Goal: Complete application form

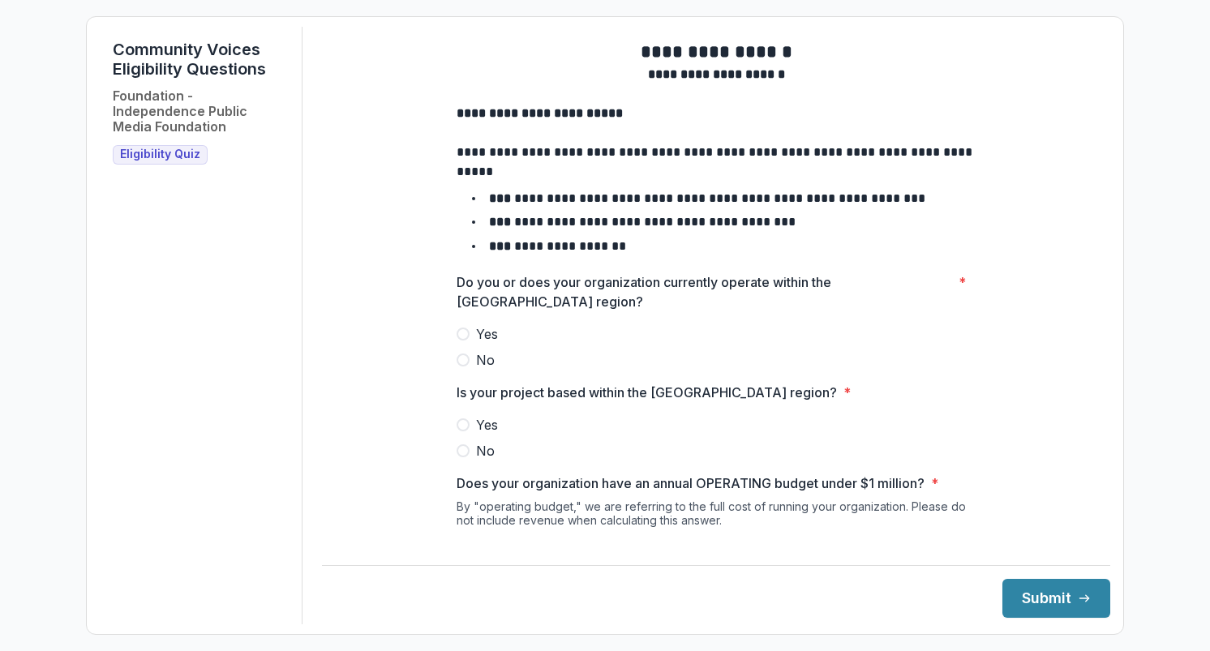
click at [466, 344] on label "Yes" at bounding box center [715, 333] width 519 height 19
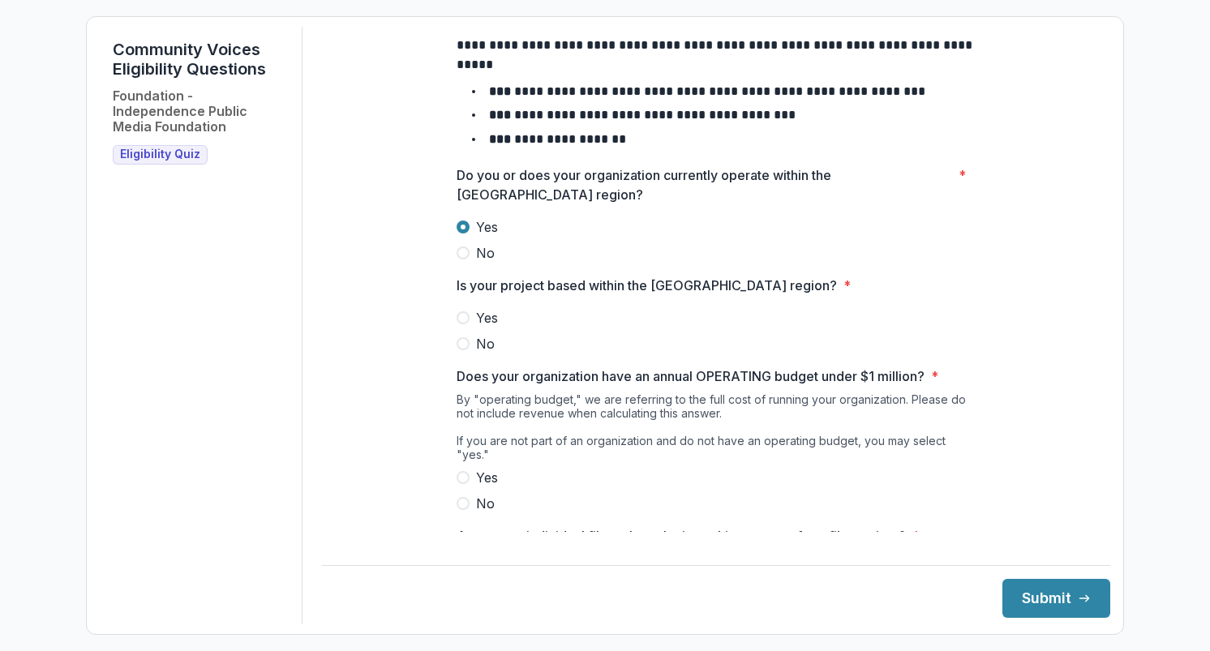
scroll to position [109, 0]
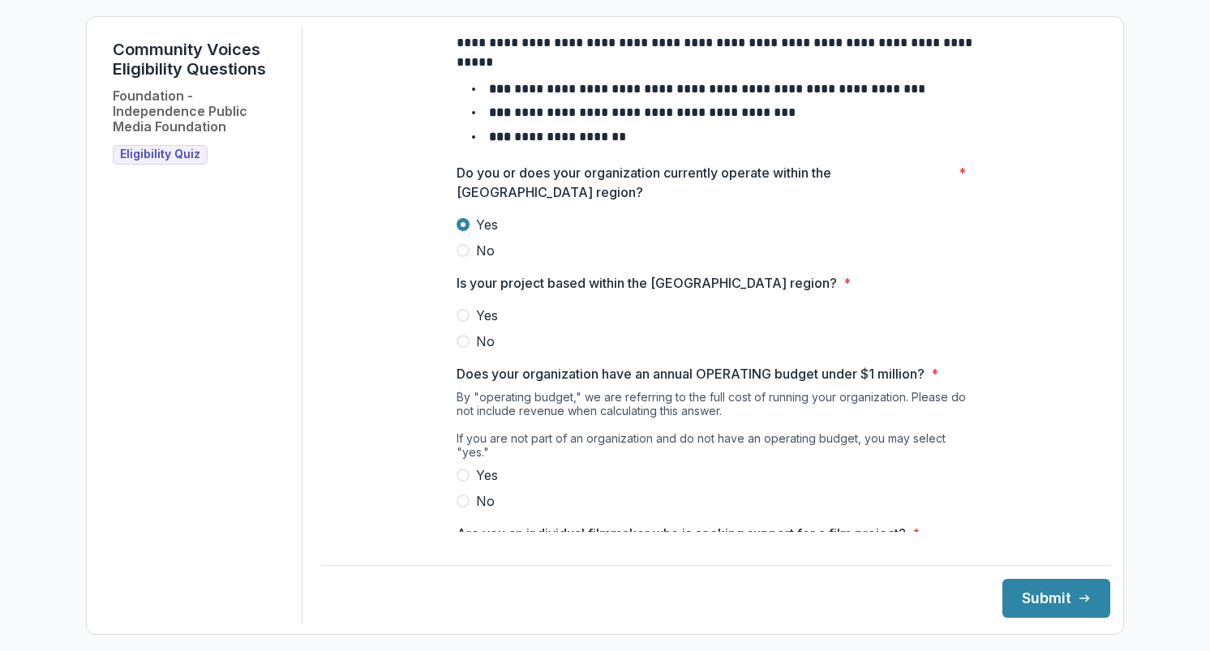
click at [464, 322] on span at bounding box center [462, 315] width 13 height 13
click at [466, 478] on label "Yes" at bounding box center [715, 474] width 519 height 19
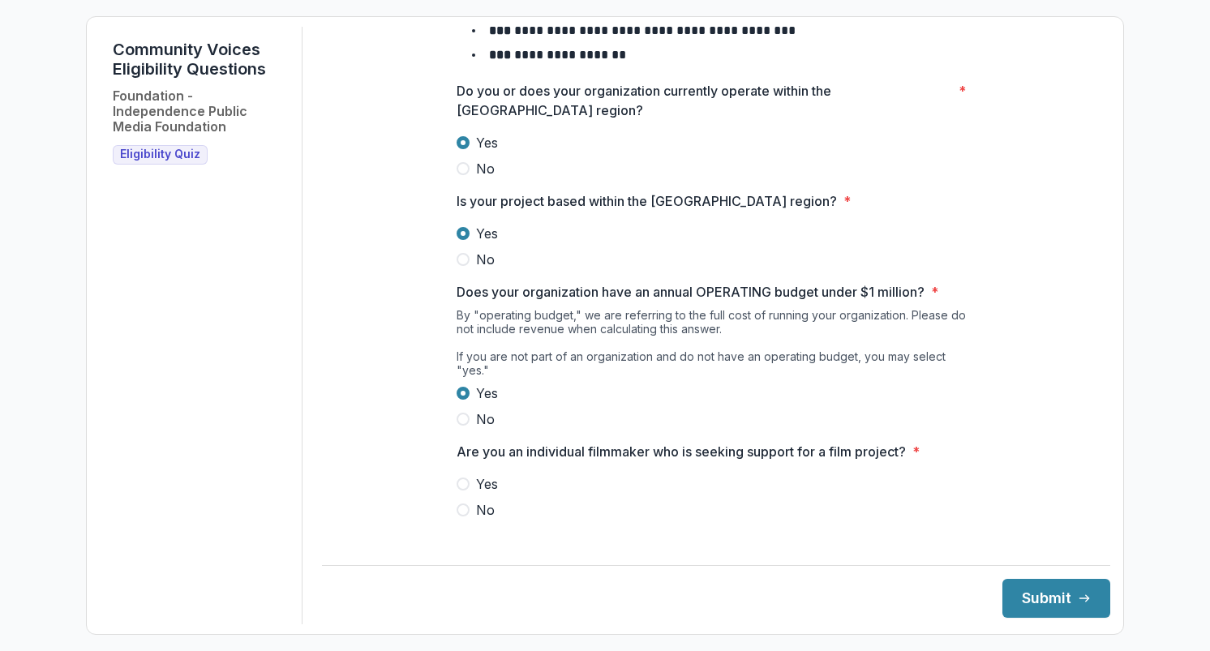
click at [465, 509] on span at bounding box center [462, 510] width 13 height 13
click at [1049, 605] on button "Submit" at bounding box center [1056, 598] width 108 height 39
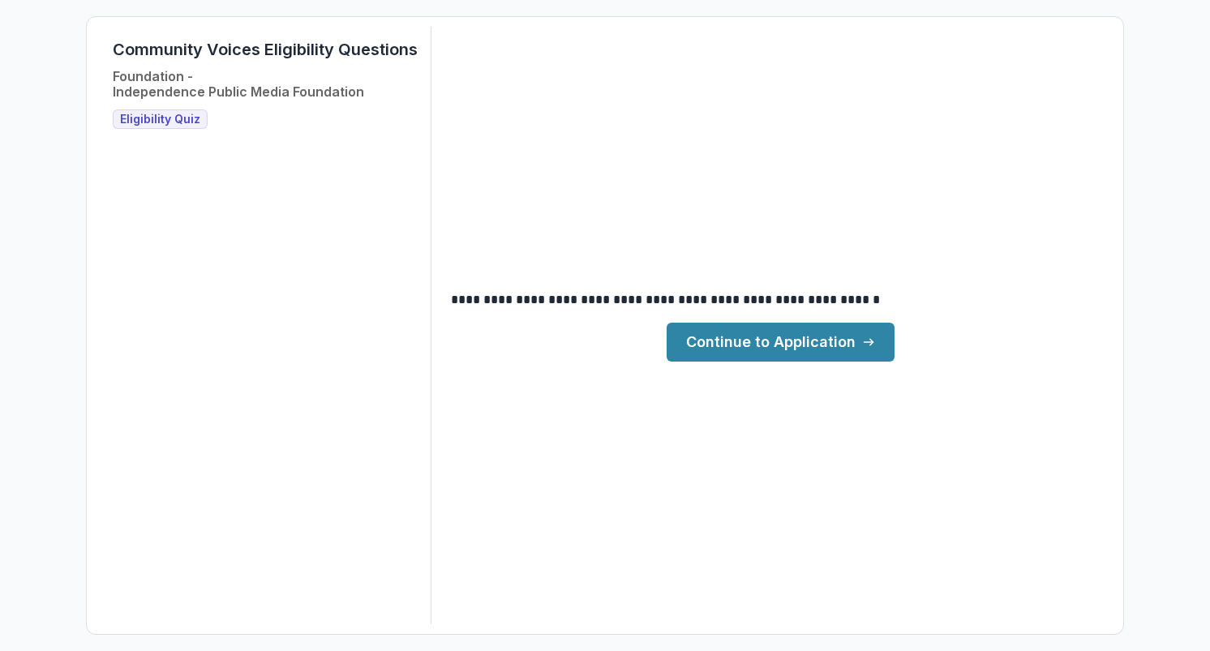
click at [850, 352] on link "Continue to Application" at bounding box center [780, 342] width 228 height 39
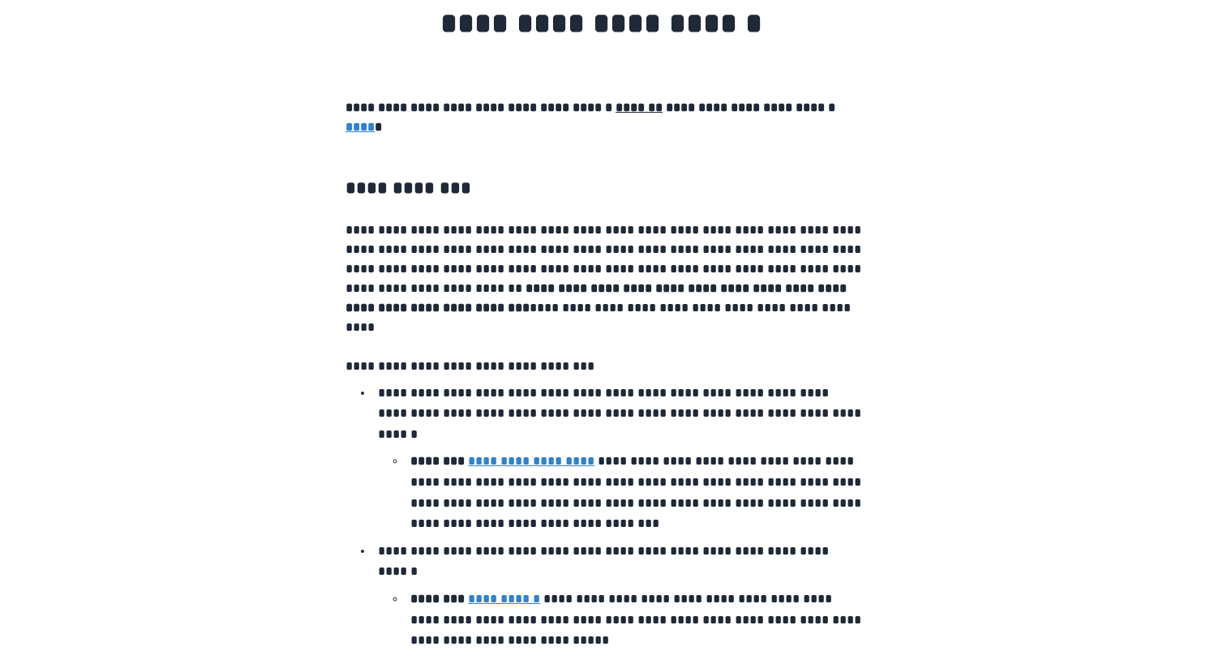
scroll to position [66, 0]
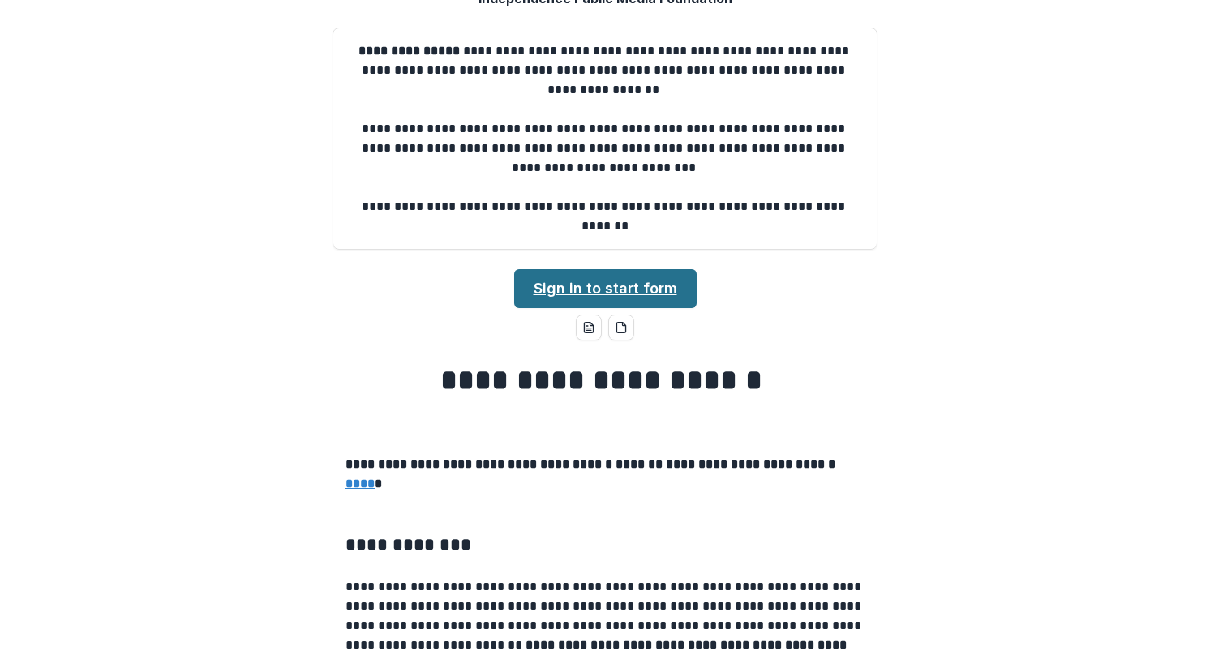
click at [620, 289] on link "Sign in to start form" at bounding box center [605, 288] width 182 height 39
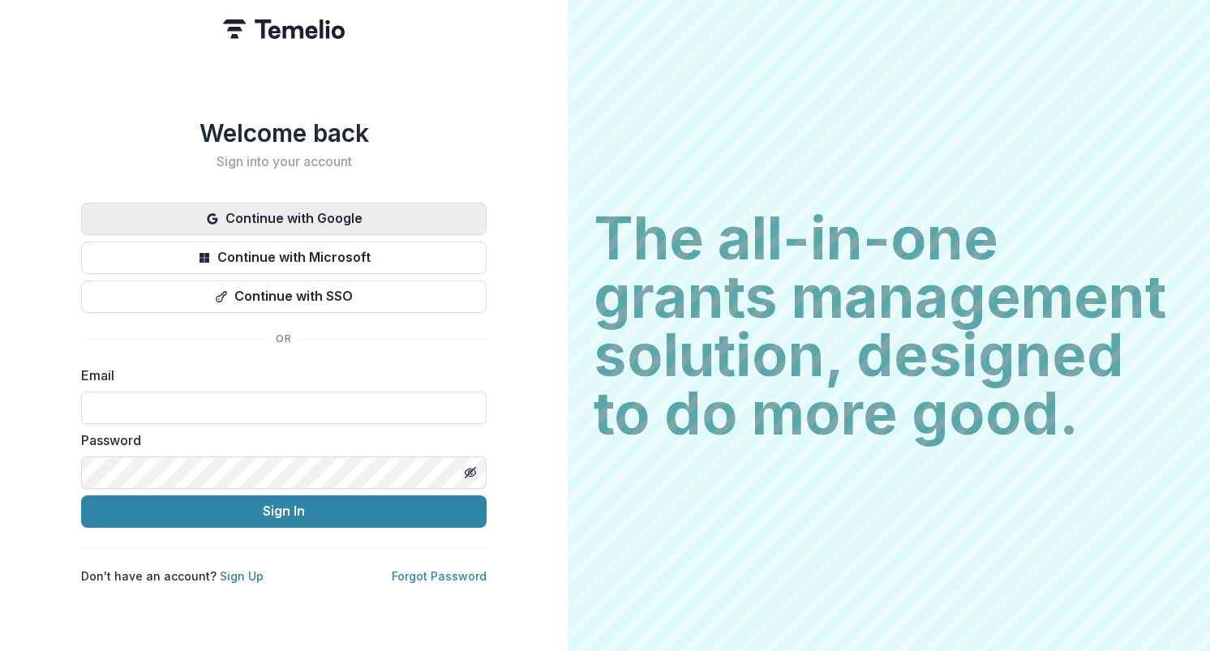
click at [358, 212] on button "Continue with Google" at bounding box center [283, 219] width 405 height 32
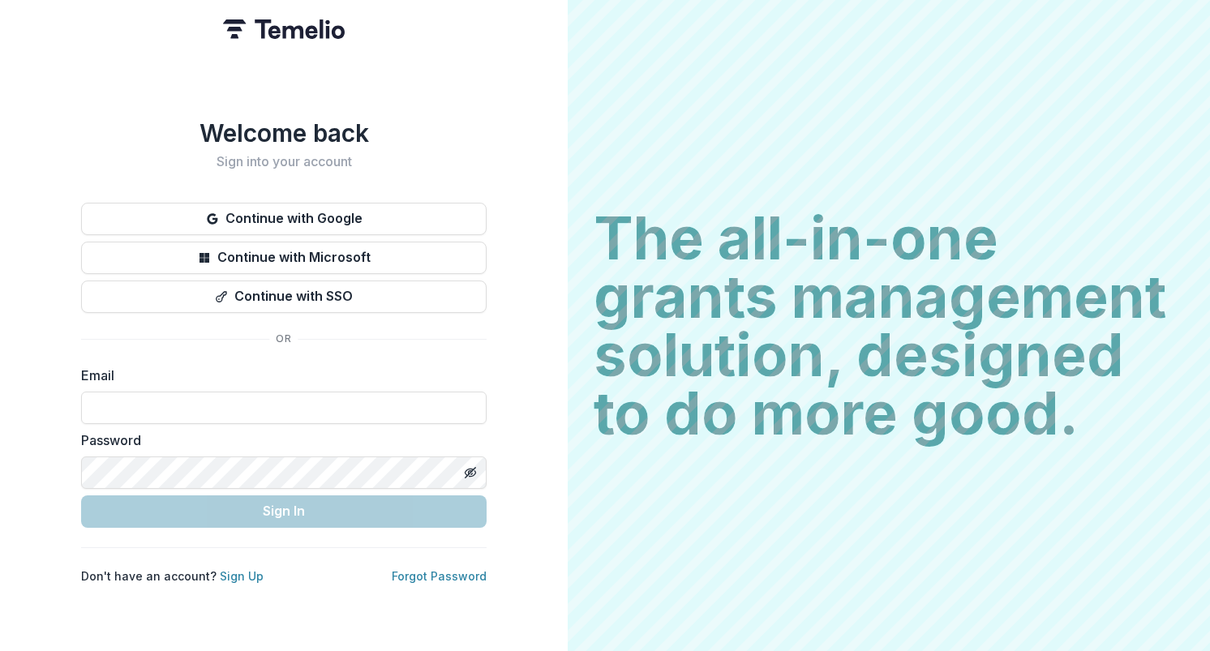
click at [202, 409] on input at bounding box center [283, 408] width 405 height 32
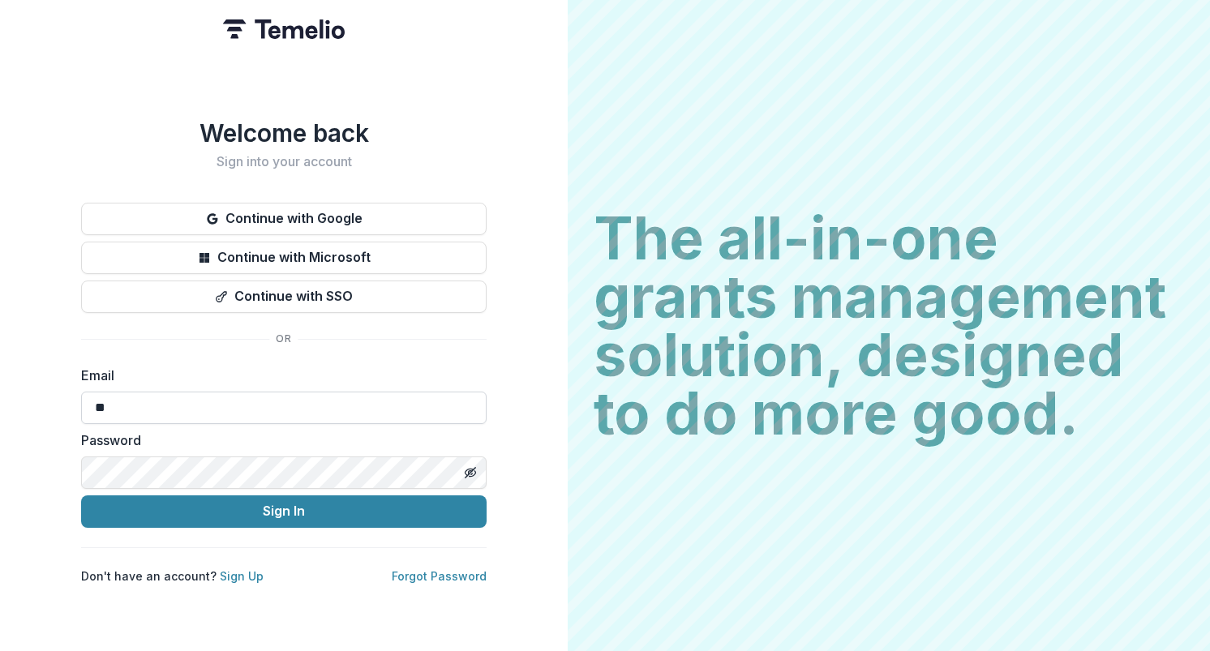
type input "*"
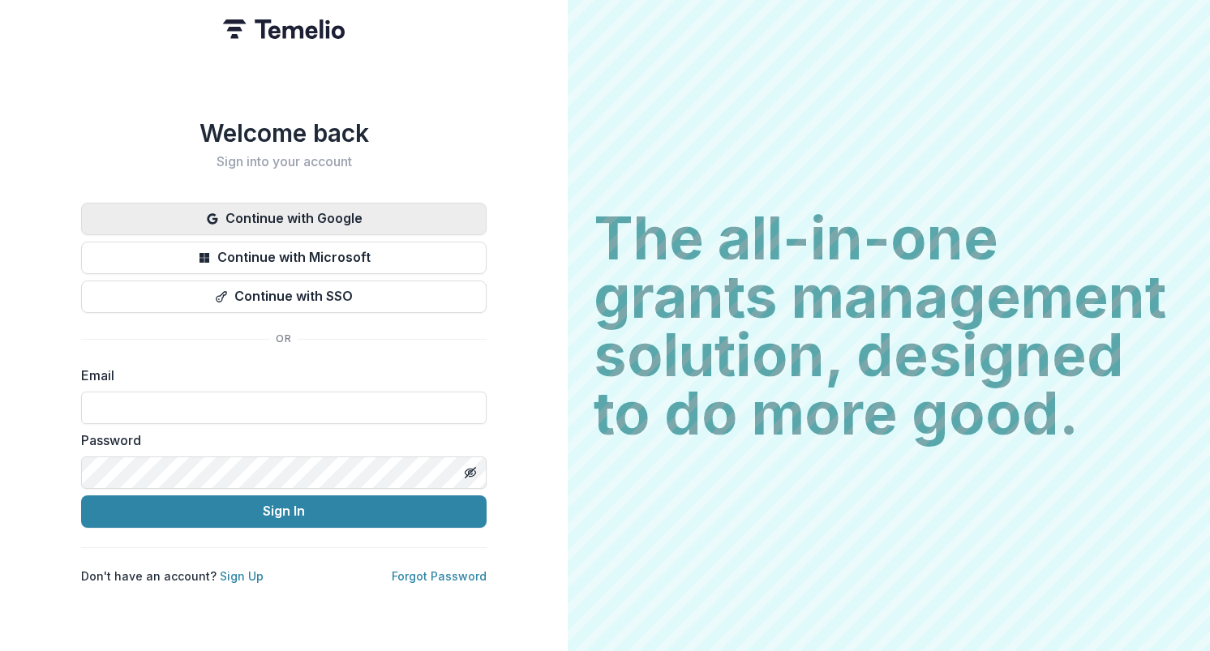
click at [365, 212] on button "Continue with Google" at bounding box center [283, 219] width 405 height 32
